Goal: Transaction & Acquisition: Purchase product/service

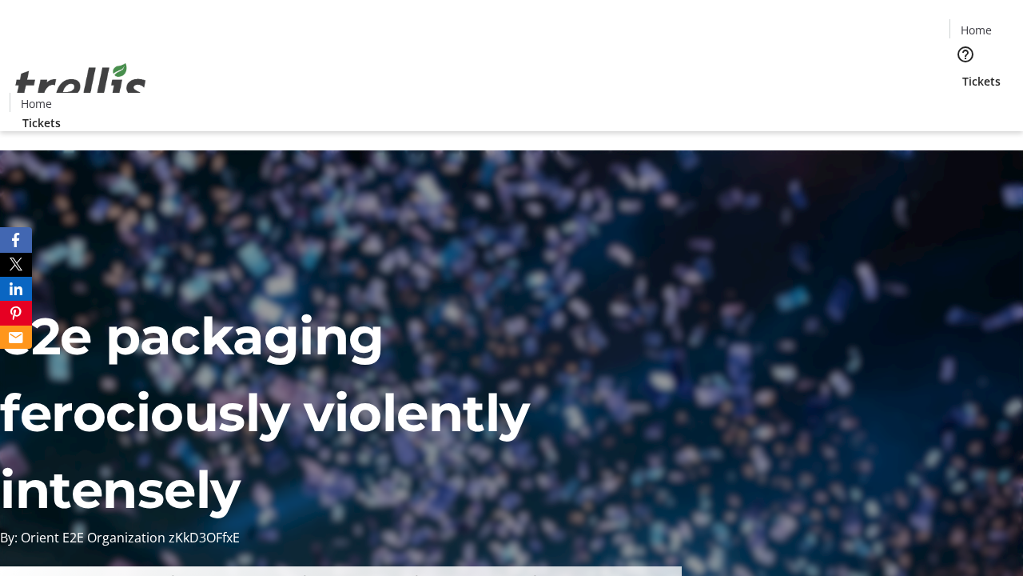
click at [962, 73] on span "Tickets" at bounding box center [981, 81] width 38 height 17
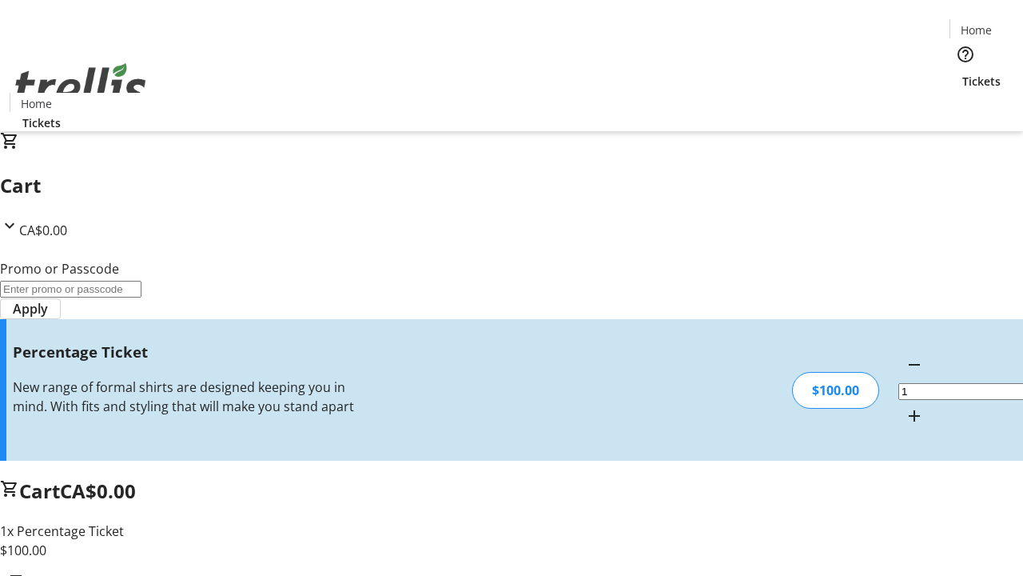
type input "BAR"
